Goal: Transaction & Acquisition: Download file/media

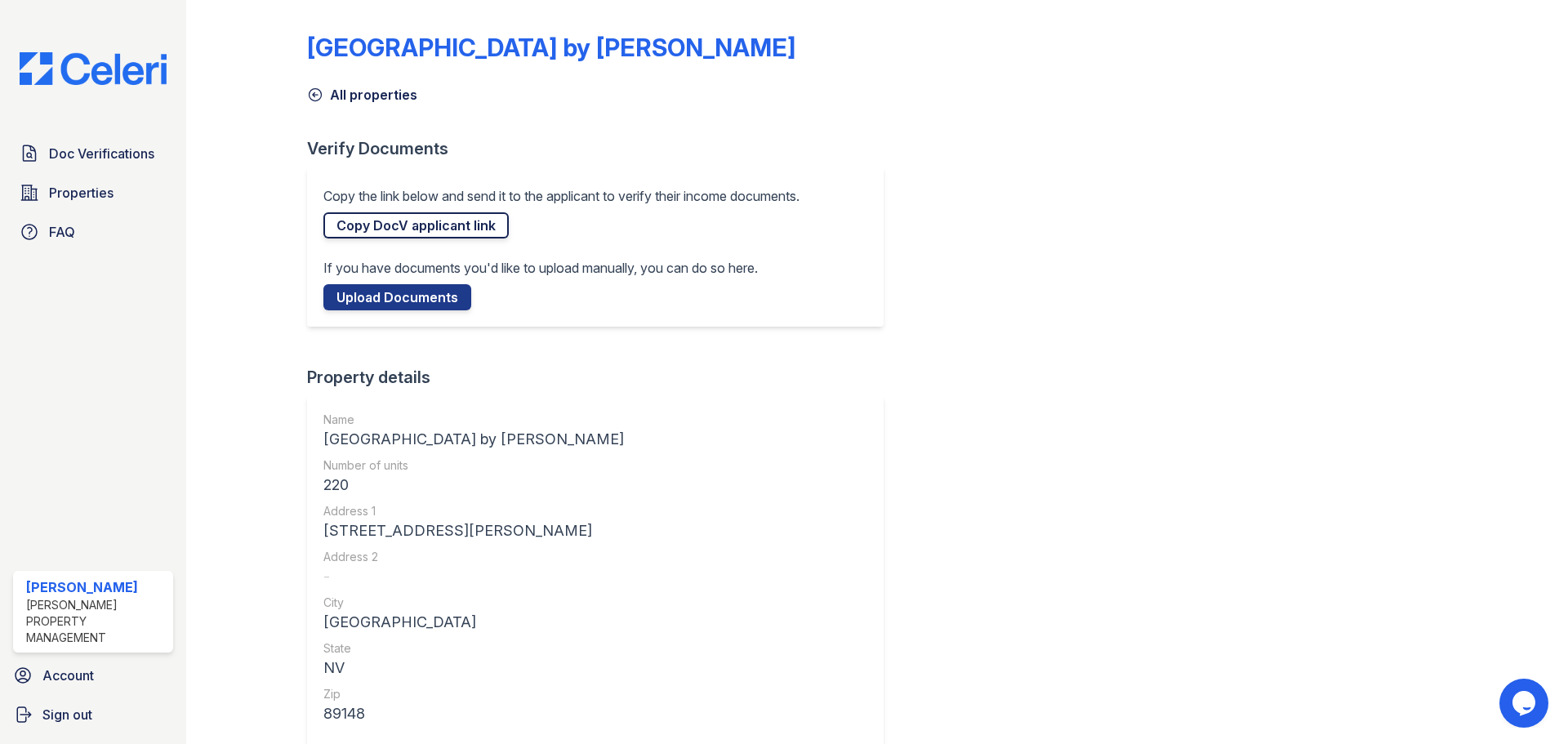
click at [374, 234] on link "Copy DocV applicant link" at bounding box center [416, 225] width 185 height 26
click at [100, 155] on span "Doc Verifications" at bounding box center [101, 154] width 105 height 20
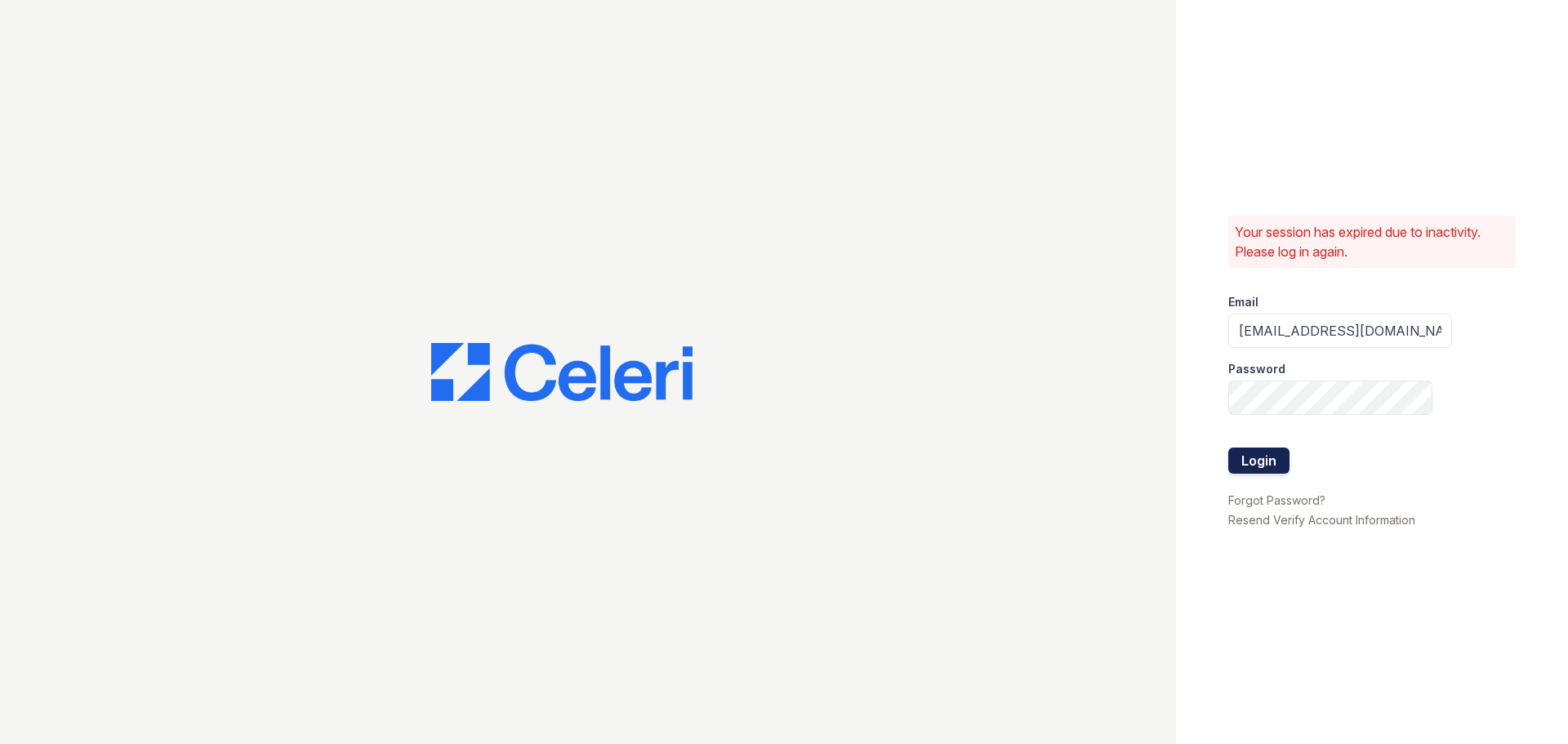
click at [1257, 459] on button "Login" at bounding box center [1259, 461] width 61 height 26
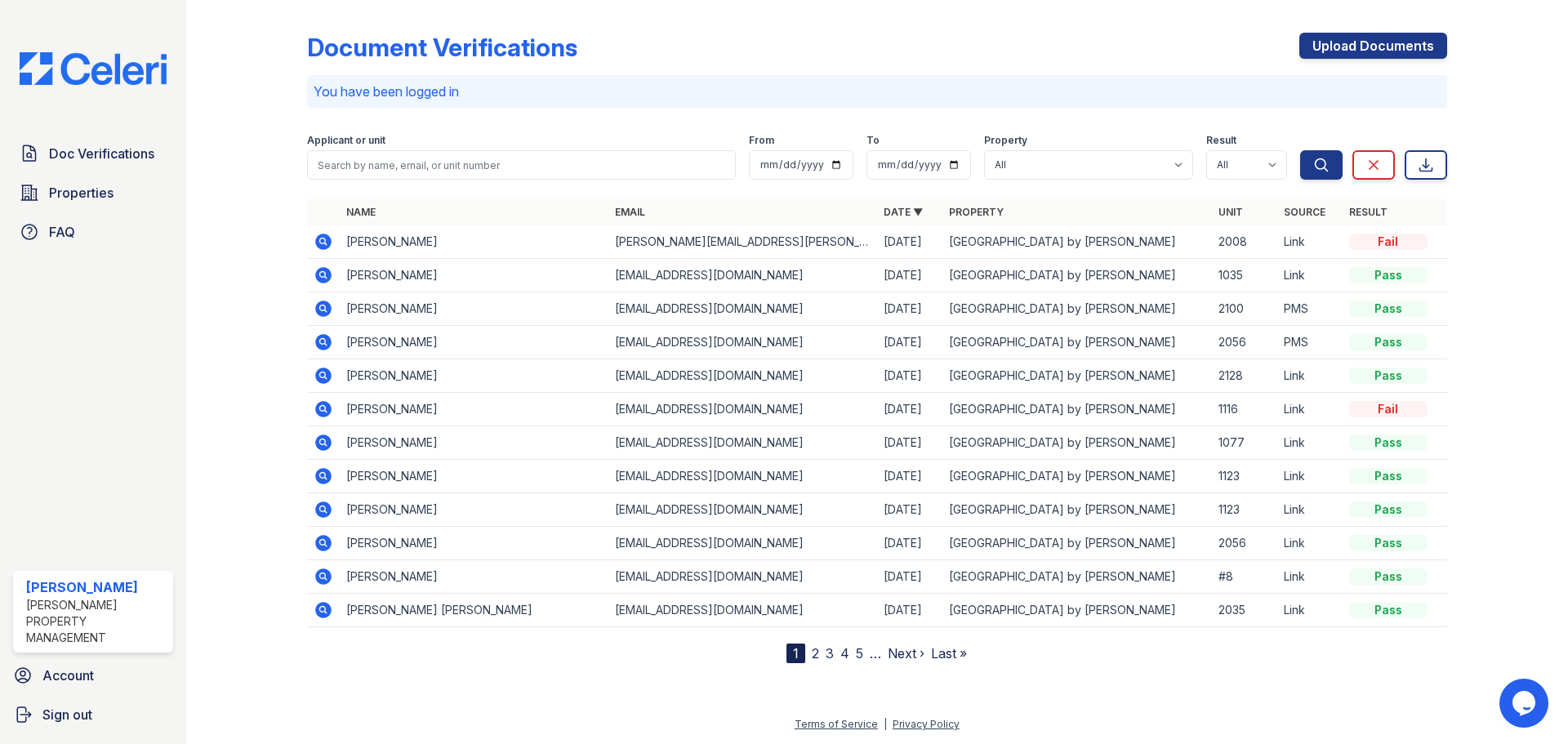
click at [323, 409] on icon at bounding box center [322, 408] width 4 height 4
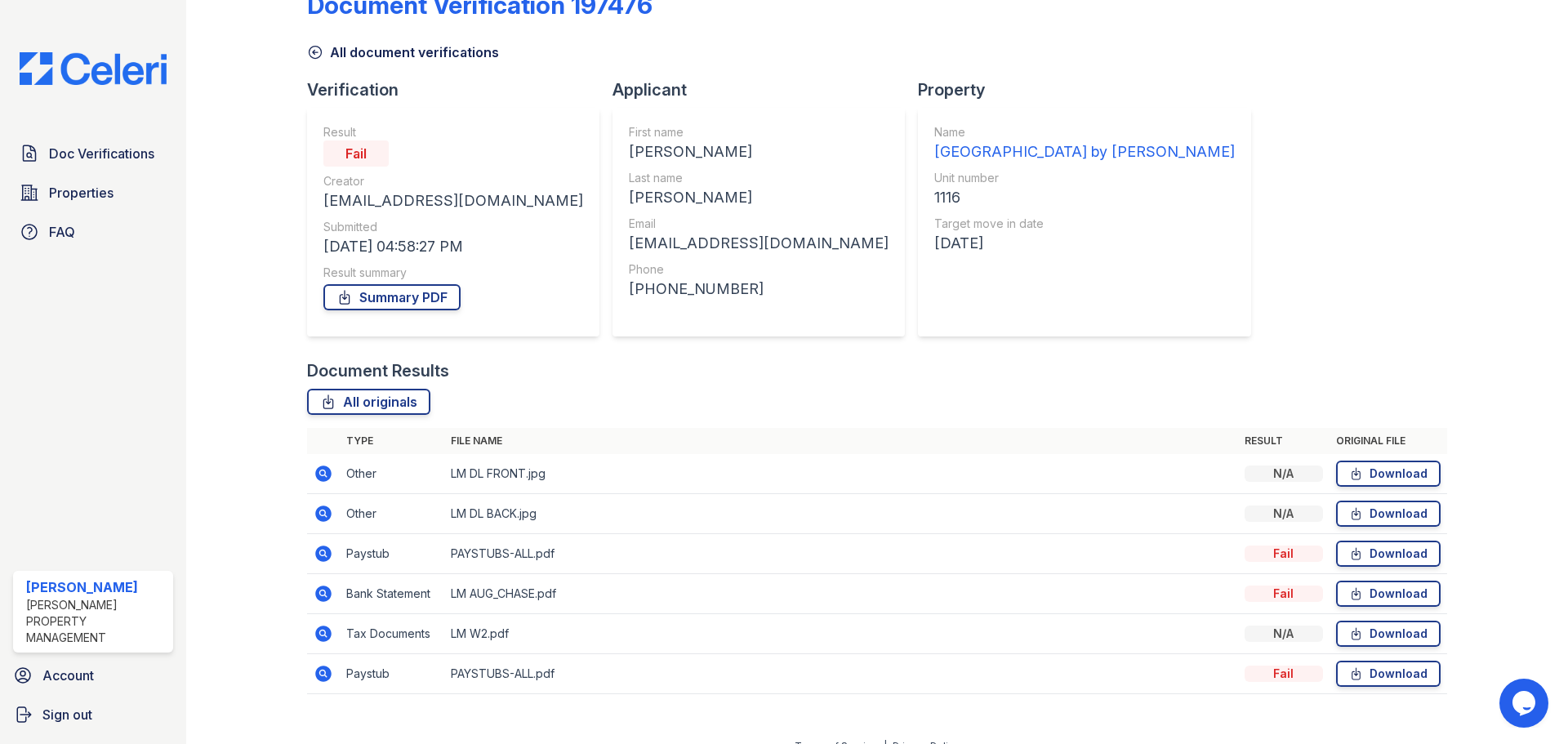
scroll to position [65, 0]
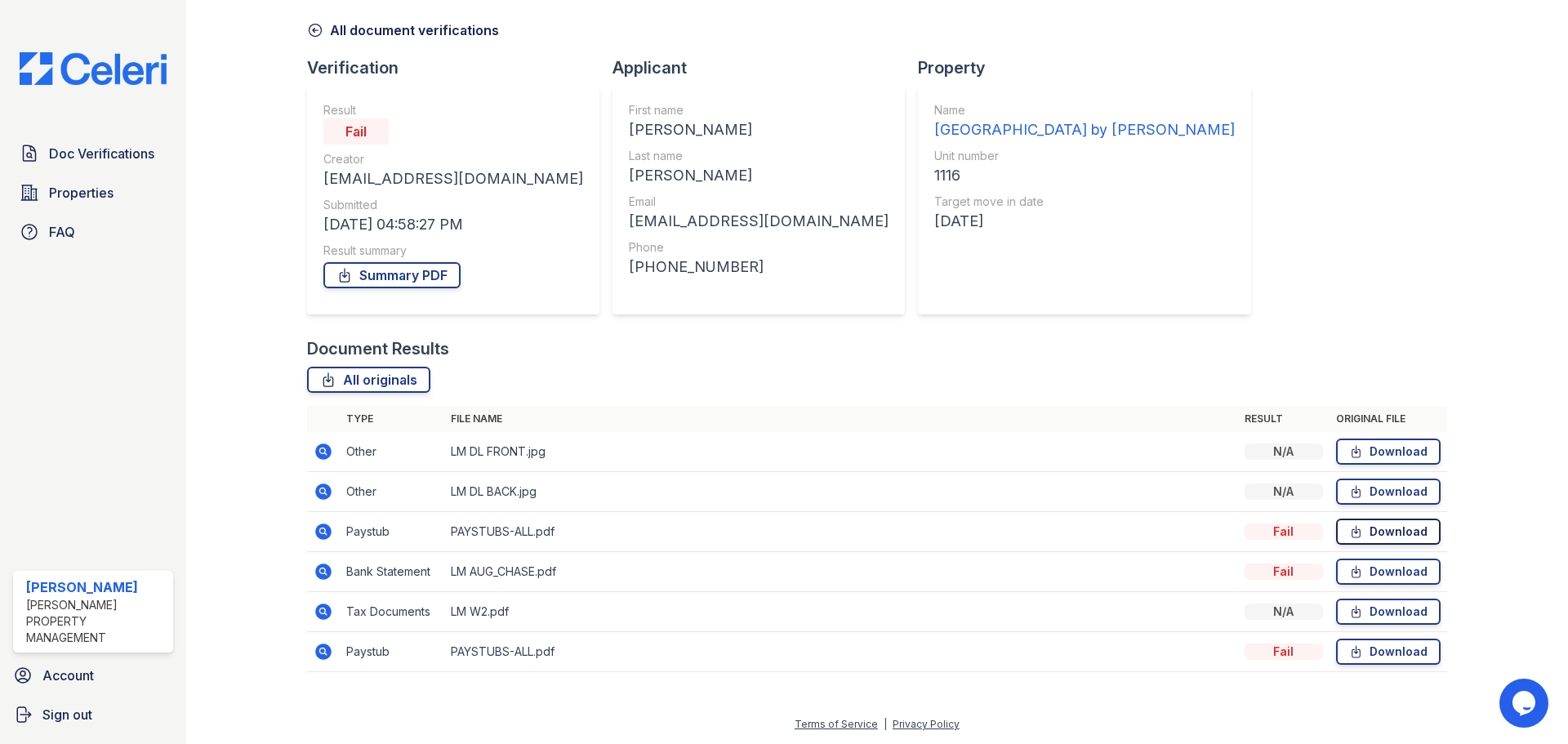
click at [1385, 534] on link "Download" at bounding box center [1388, 532] width 104 height 26
click at [83, 159] on span "Doc Verifications" at bounding box center [101, 154] width 105 height 20
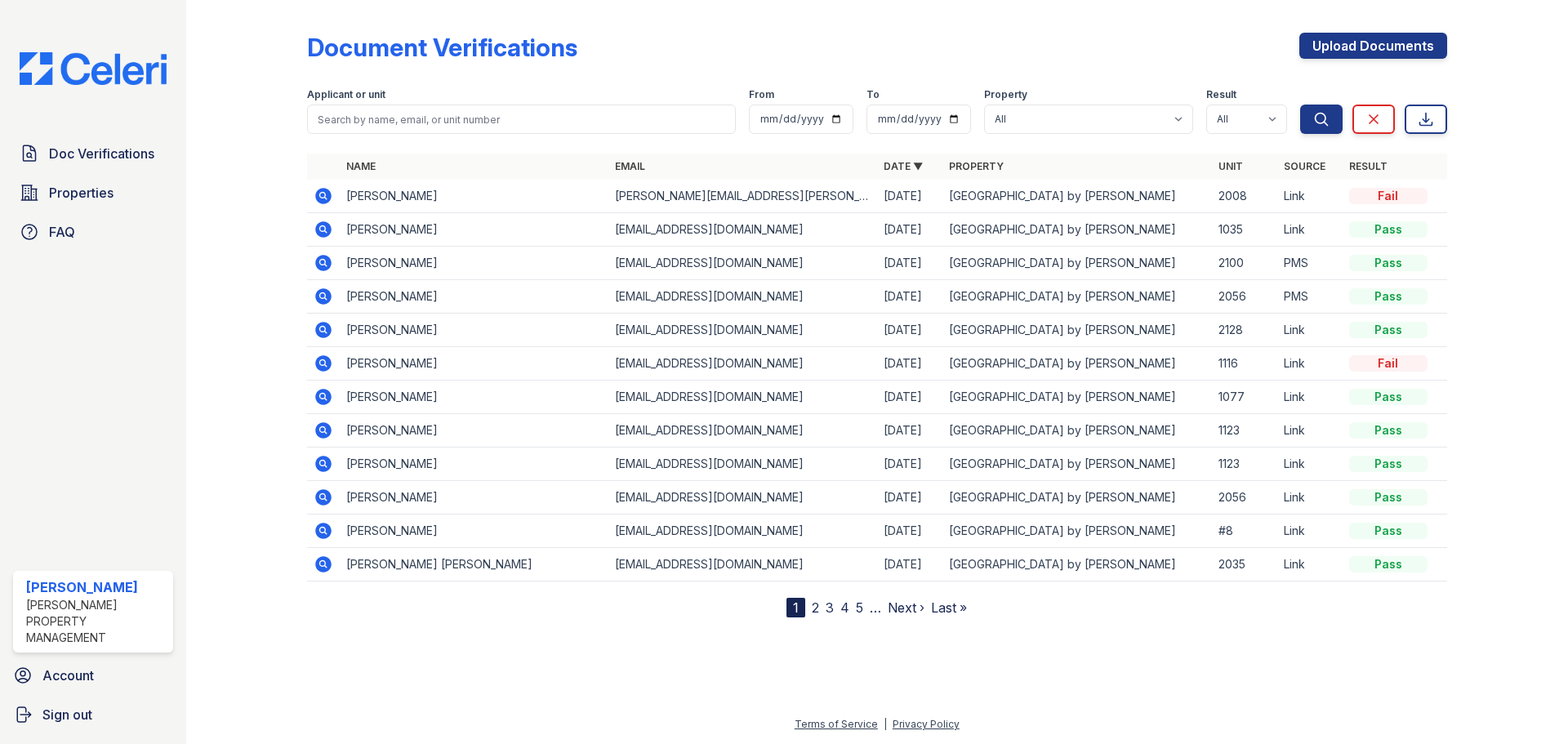
click at [326, 197] on icon at bounding box center [324, 196] width 16 height 16
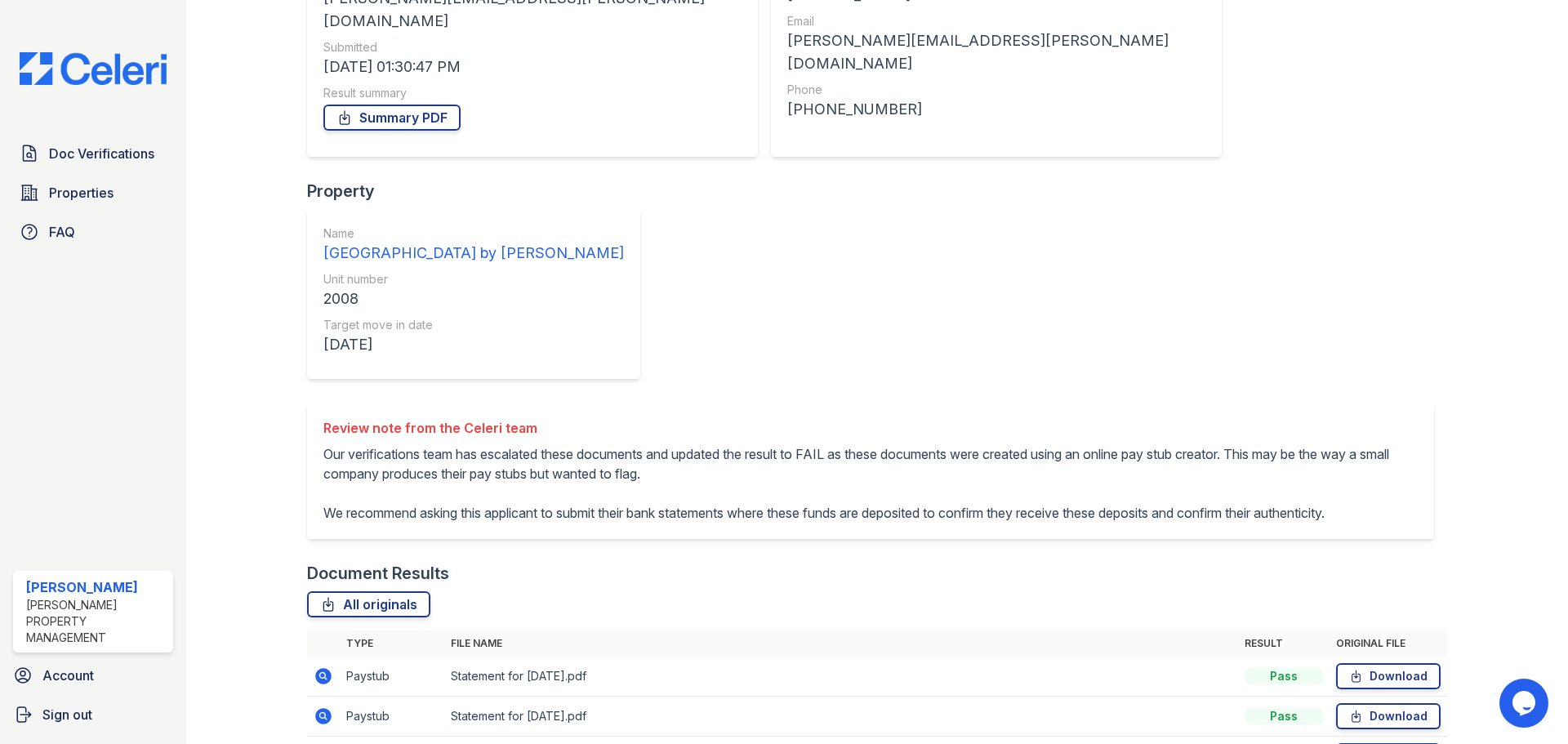
scroll to position [327, 0]
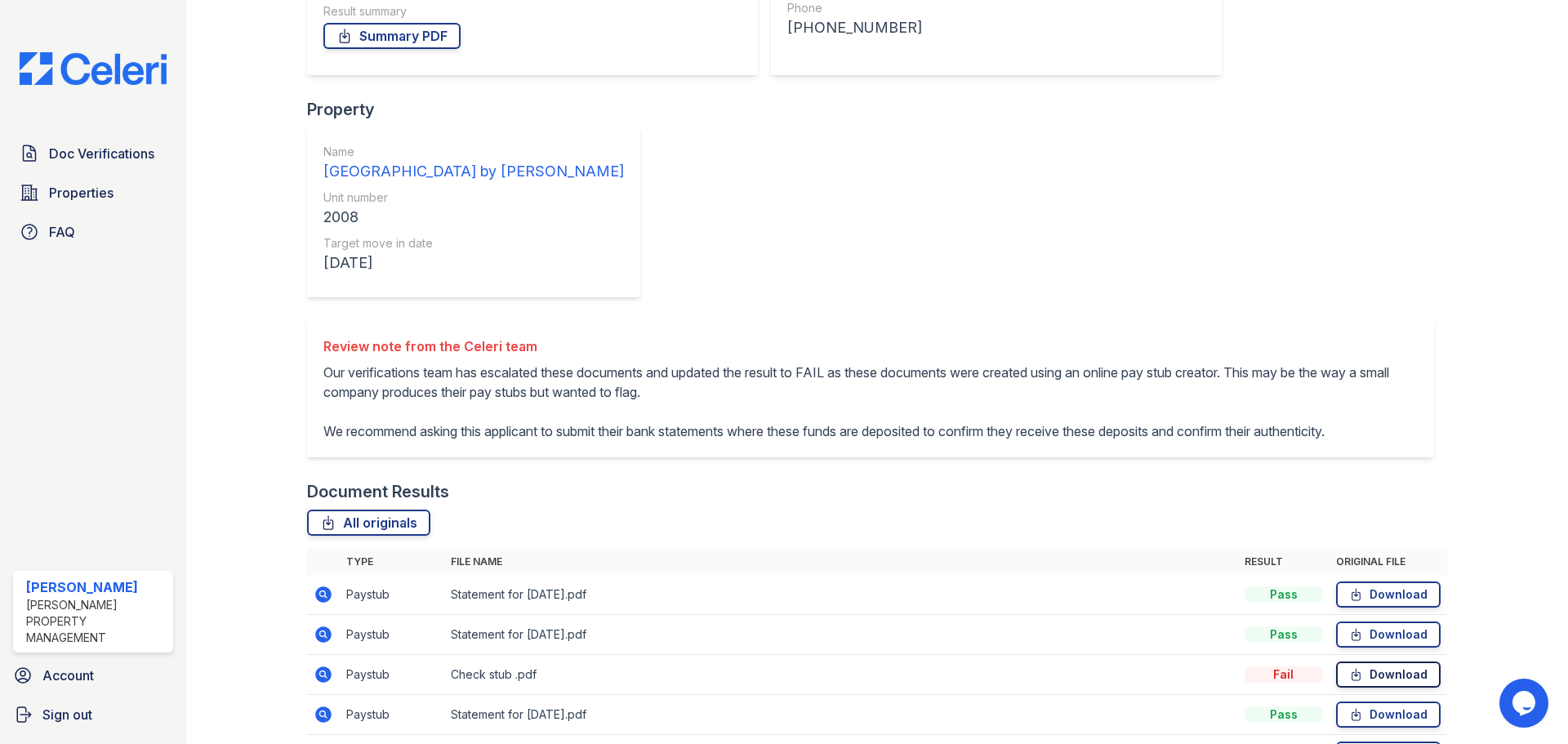
click at [1374, 662] on link "Download" at bounding box center [1388, 675] width 104 height 26
click at [1368, 582] on link "Download" at bounding box center [1388, 595] width 104 height 26
click at [1366, 622] on link "Download" at bounding box center [1388, 634] width 104 height 26
click at [1388, 702] on link "Download" at bounding box center [1388, 714] width 104 height 26
click at [1376, 702] on link "Download" at bounding box center [1388, 714] width 104 height 26
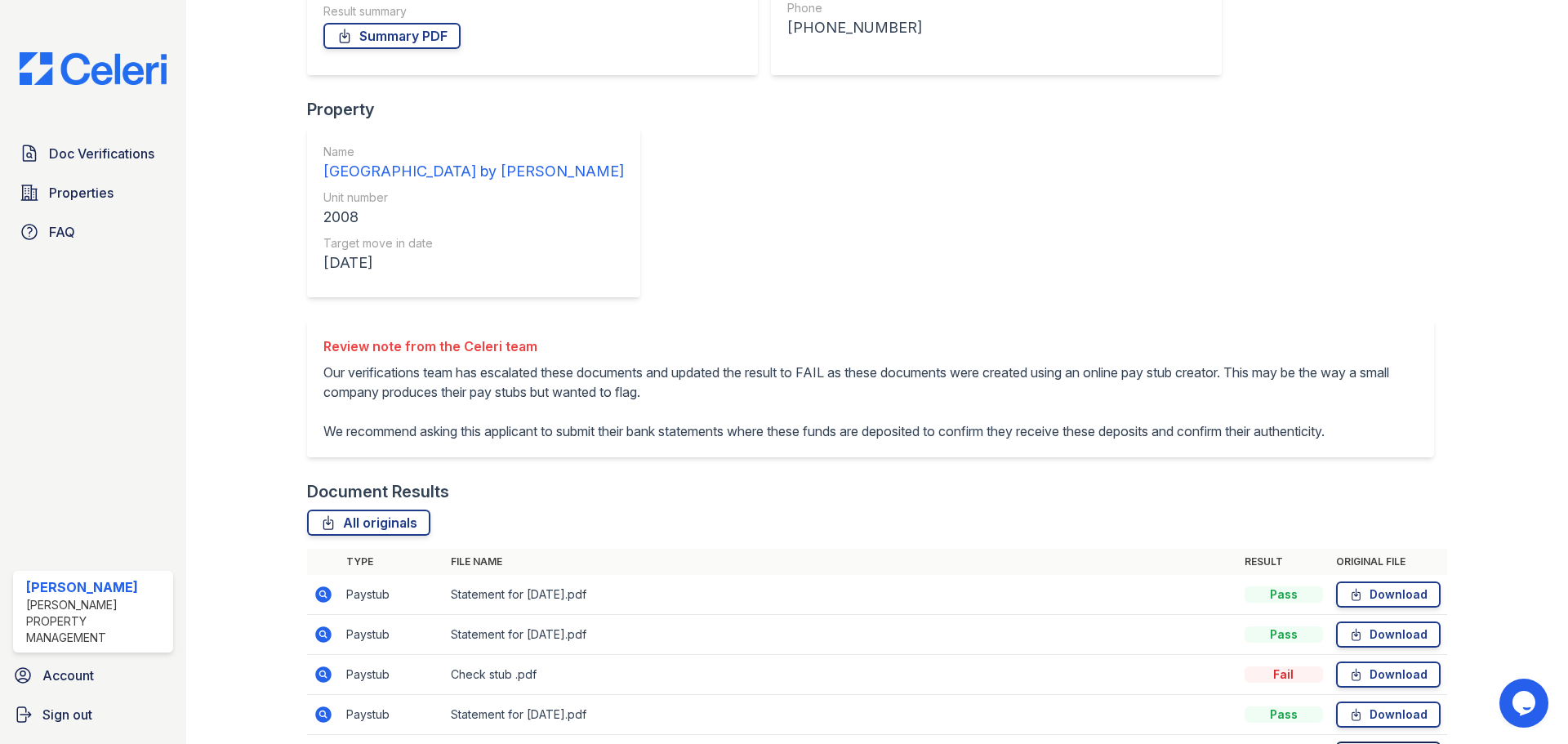
scroll to position [384, 0]
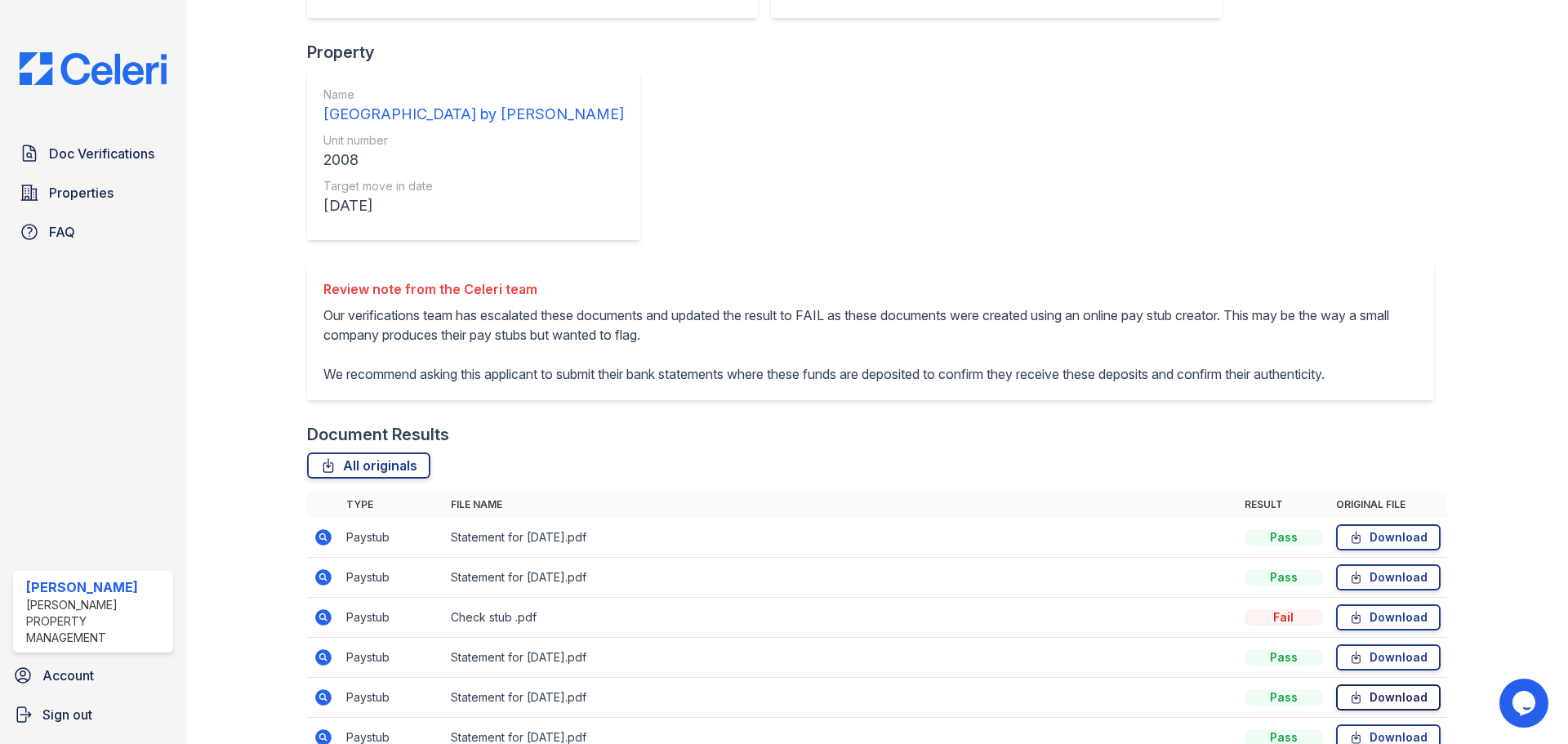
click at [1368, 685] on link "Download" at bounding box center [1388, 697] width 104 height 26
click at [1376, 725] on link "Download" at bounding box center [1388, 738] width 104 height 26
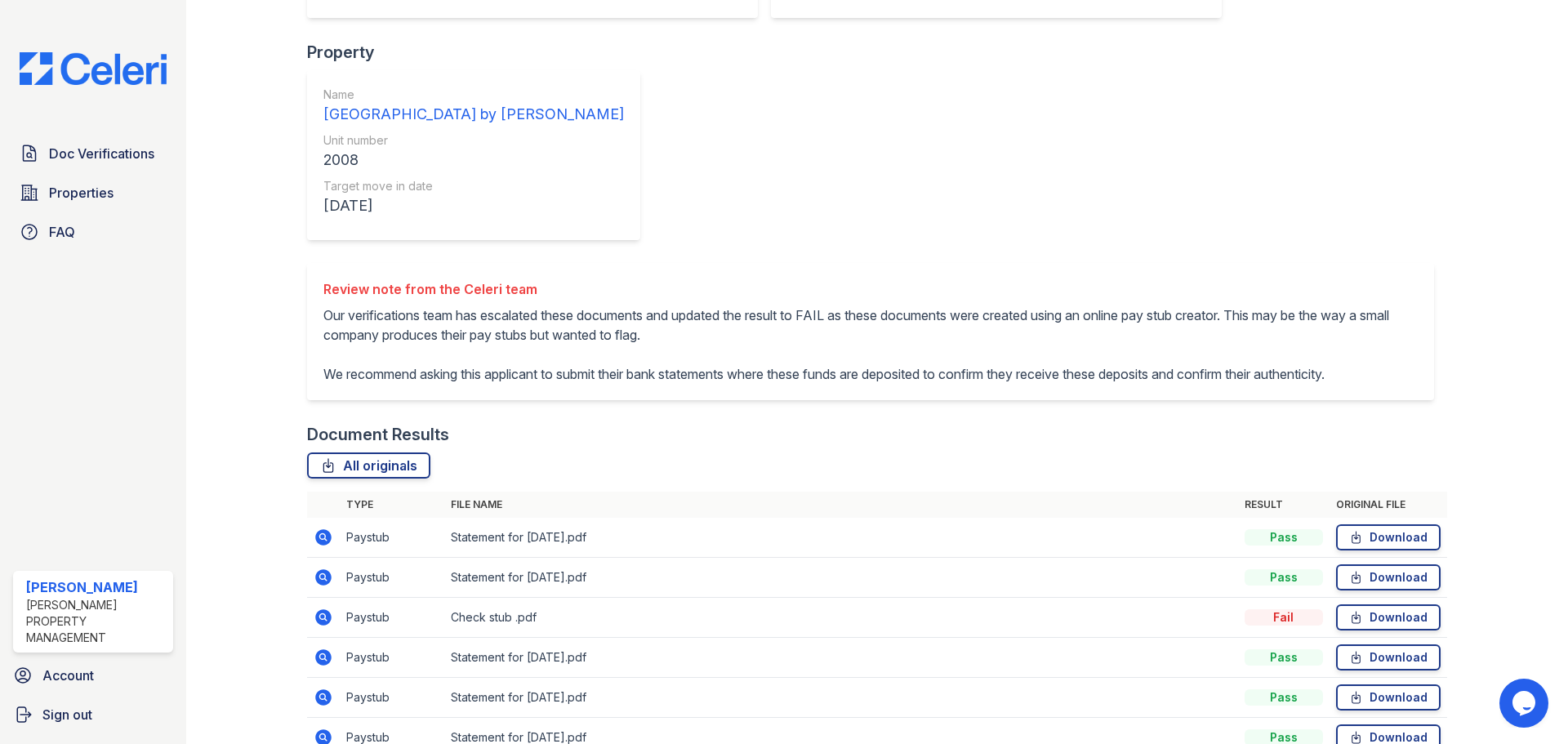
click at [315, 263] on div "Review note from the Celeri team Our verifications team has escalated these doc…" at bounding box center [869, 331] width 1127 height 138
click at [886, 492] on table "Type File name Result Original file Paystub Statement for [DATE].pdf Pass Downl…" at bounding box center [877, 686] width 1140 height 387
